Goal: Task Accomplishment & Management: Use online tool/utility

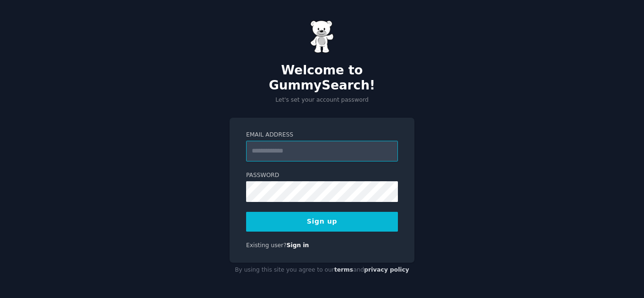
click at [279, 143] on input "Email Address" at bounding box center [322, 151] width 152 height 21
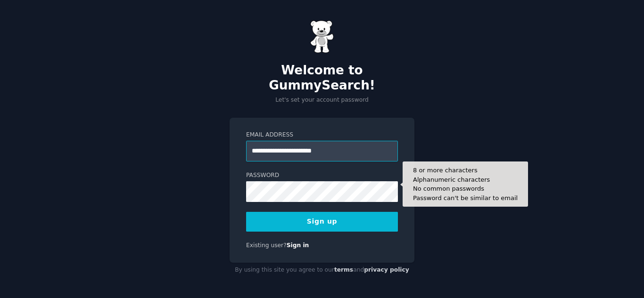
type input "**********"
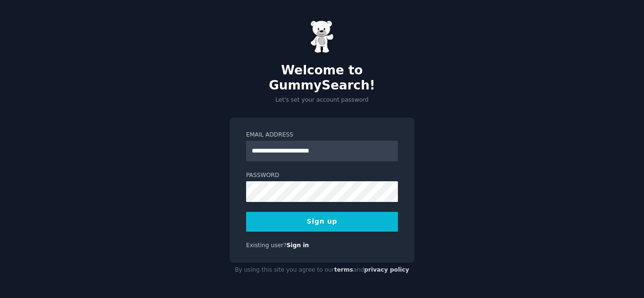
click at [335, 217] on button "Sign up" at bounding box center [322, 222] width 152 height 20
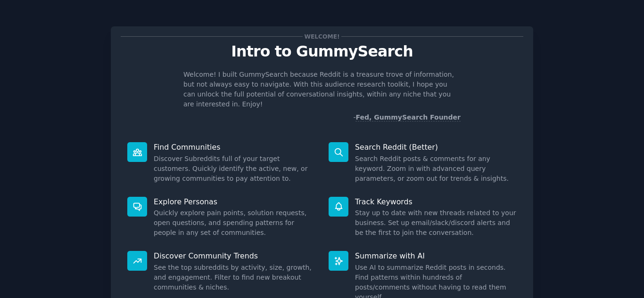
scroll to position [71, 0]
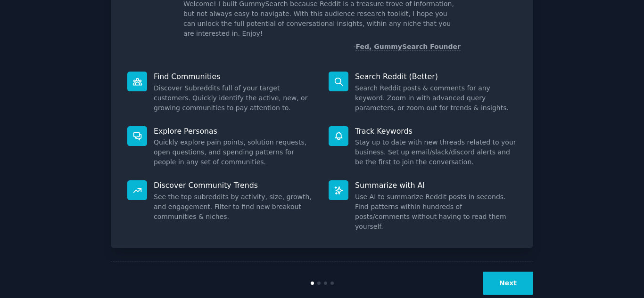
click at [518, 272] on button "Next" at bounding box center [508, 283] width 50 height 23
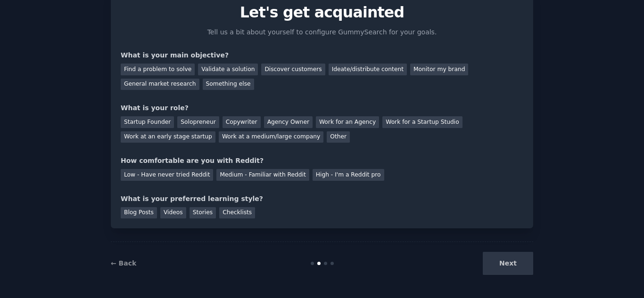
click at [518, 265] on div "Next" at bounding box center [462, 263] width 141 height 23
click at [327, 139] on div "Other" at bounding box center [338, 138] width 23 height 12
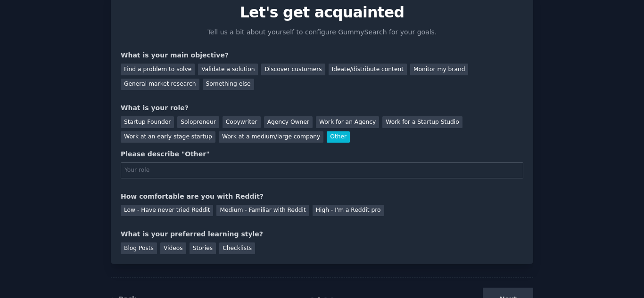
scroll to position [71, 0]
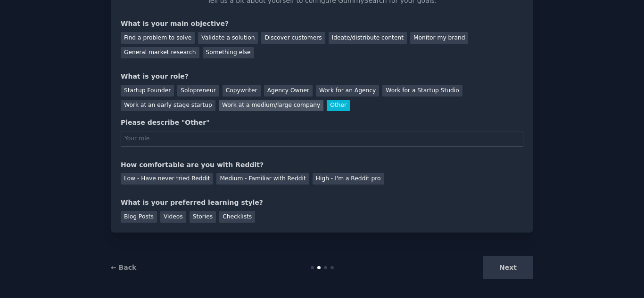
click at [219, 101] on div "Work at a medium/large company" at bounding box center [271, 106] width 105 height 12
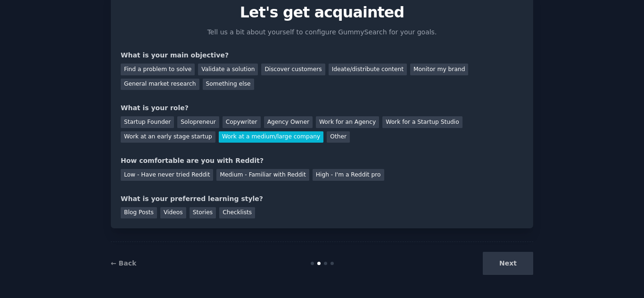
scroll to position [39, 0]
click at [289, 69] on div "Discover customers" at bounding box center [293, 70] width 64 height 12
click at [242, 177] on div "Medium - Familiar with Reddit" at bounding box center [262, 175] width 92 height 12
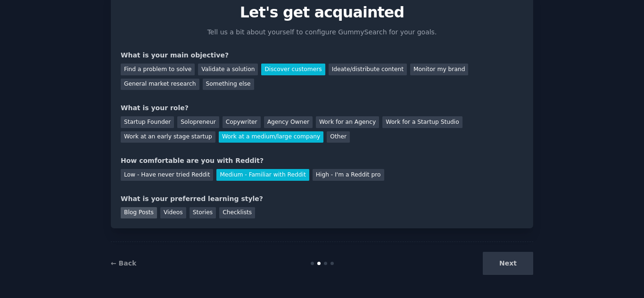
click at [128, 209] on div "Blog Posts" at bounding box center [139, 213] width 36 height 12
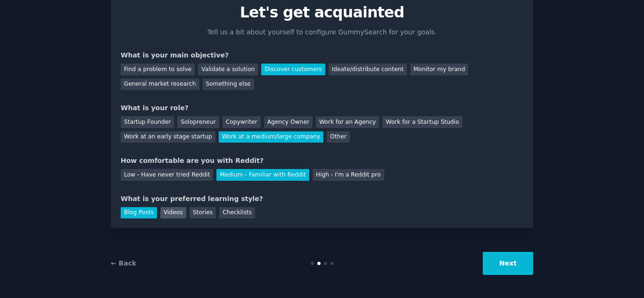
click at [160, 208] on div "Videos" at bounding box center [173, 213] width 26 height 12
click at [196, 212] on div "Stories" at bounding box center [203, 213] width 26 height 12
click at [221, 211] on div "Checklists" at bounding box center [237, 213] width 36 height 12
click at [142, 214] on div "Blog Posts" at bounding box center [139, 213] width 36 height 12
click at [500, 265] on button "Next" at bounding box center [508, 263] width 50 height 23
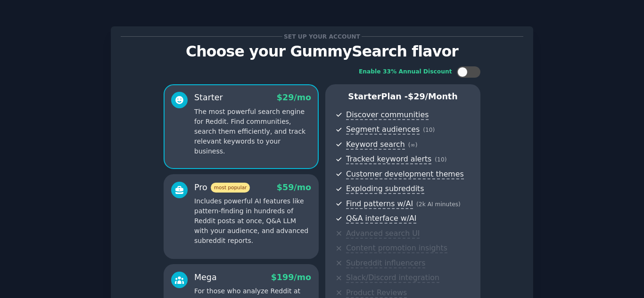
scroll to position [141, 0]
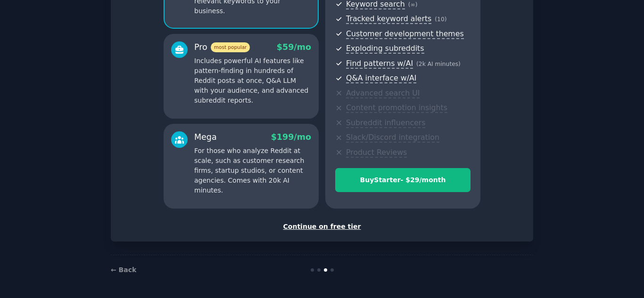
click at [331, 230] on div "Continue on free tier" at bounding box center [322, 227] width 403 height 10
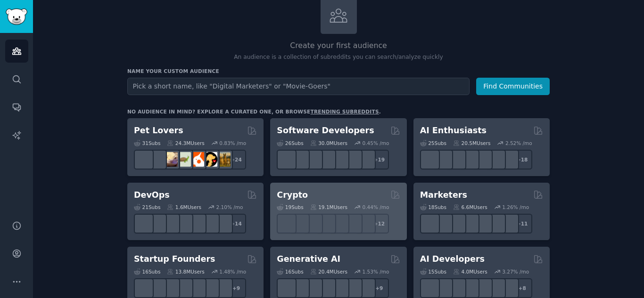
scroll to position [66, 0]
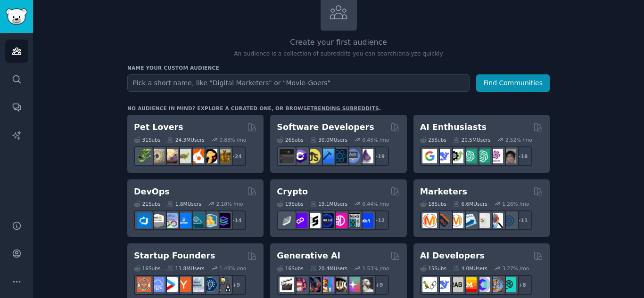
click at [191, 82] on input "text" at bounding box center [298, 82] width 342 height 17
type input "heyy i want you to do a deep research analysis on Tractor supply co company as …"
click at [476, 74] on button "Find Communities" at bounding box center [513, 82] width 74 height 17
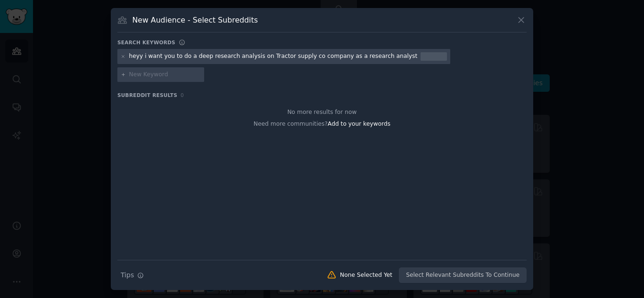
click at [160, 79] on div "Search keywords heyy i want you to do a deep research analysis on Tractor suppl…" at bounding box center [321, 161] width 409 height 245
click at [451, 266] on div "Search Tips Tips None Selected Yet Select Relevant Subreddits To Continue" at bounding box center [321, 272] width 409 height 24
click at [374, 272] on div "None Selected Yet" at bounding box center [366, 276] width 52 height 8
click at [137, 273] on icon "button" at bounding box center [140, 276] width 7 height 7
click at [521, 25] on icon at bounding box center [521, 20] width 10 height 10
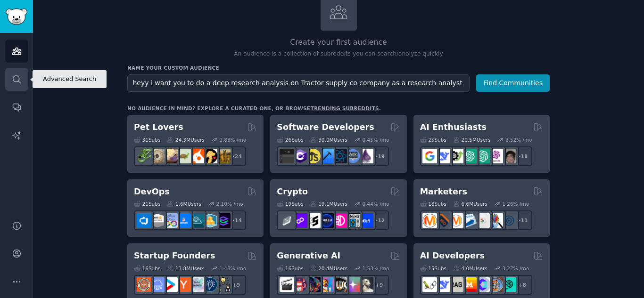
click at [14, 74] on icon "Sidebar" at bounding box center [17, 79] width 10 height 10
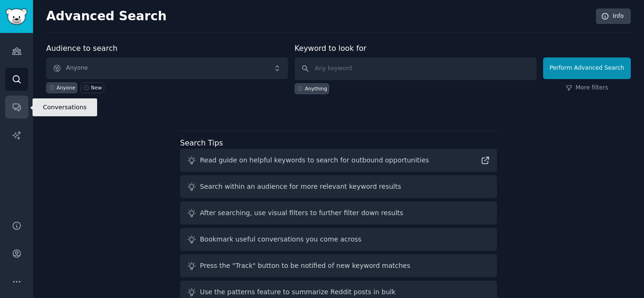
click at [16, 109] on icon "Sidebar" at bounding box center [17, 108] width 8 height 8
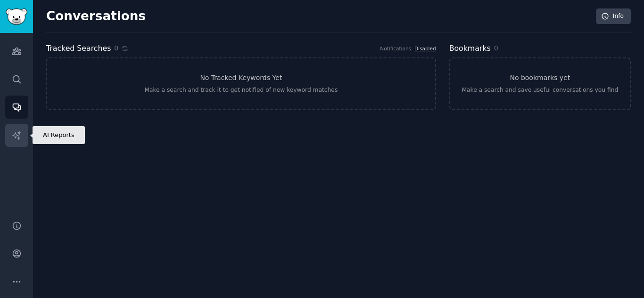
click at [14, 135] on icon "Sidebar" at bounding box center [16, 135] width 8 height 8
